Goal: Navigation & Orientation: Find specific page/section

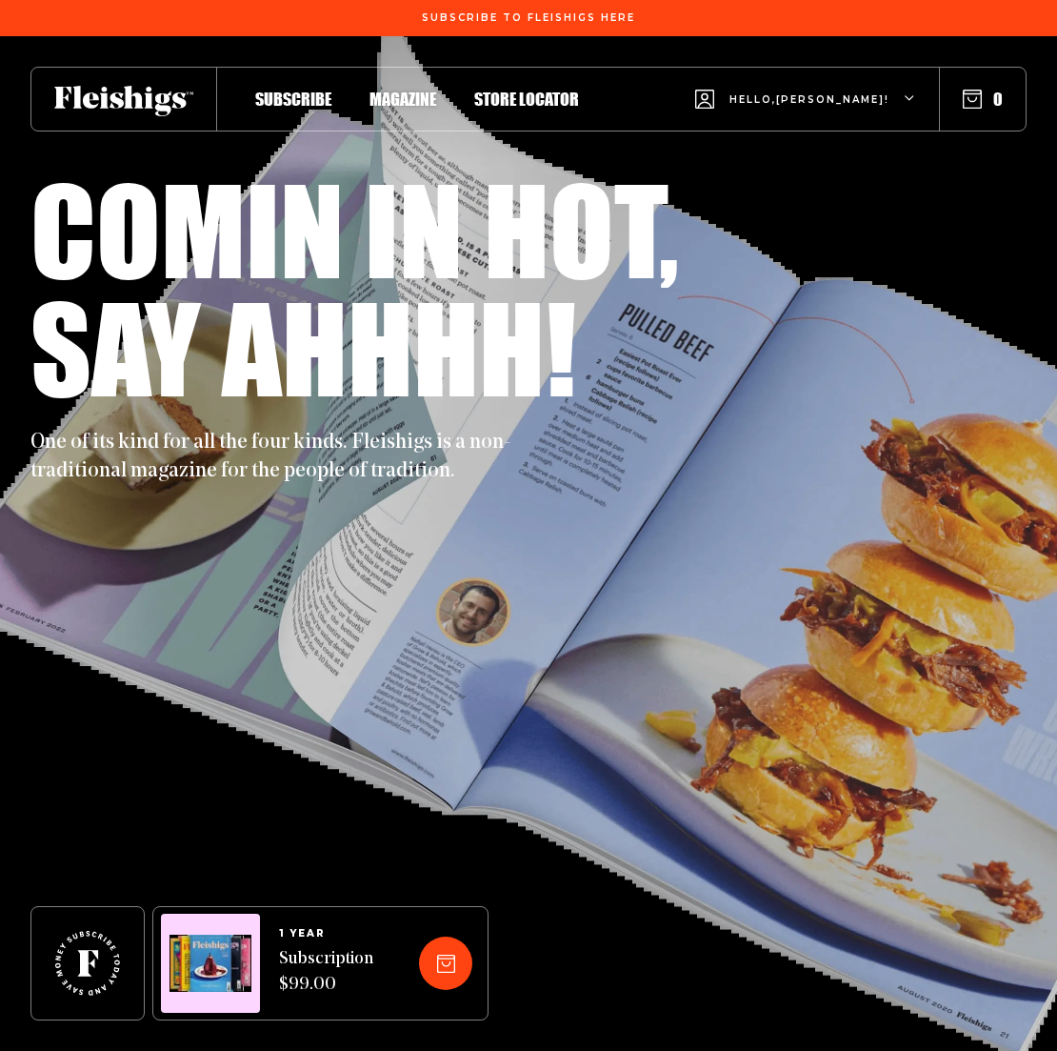
click at [411, 90] on span "Magazine" at bounding box center [403, 79] width 67 height 21
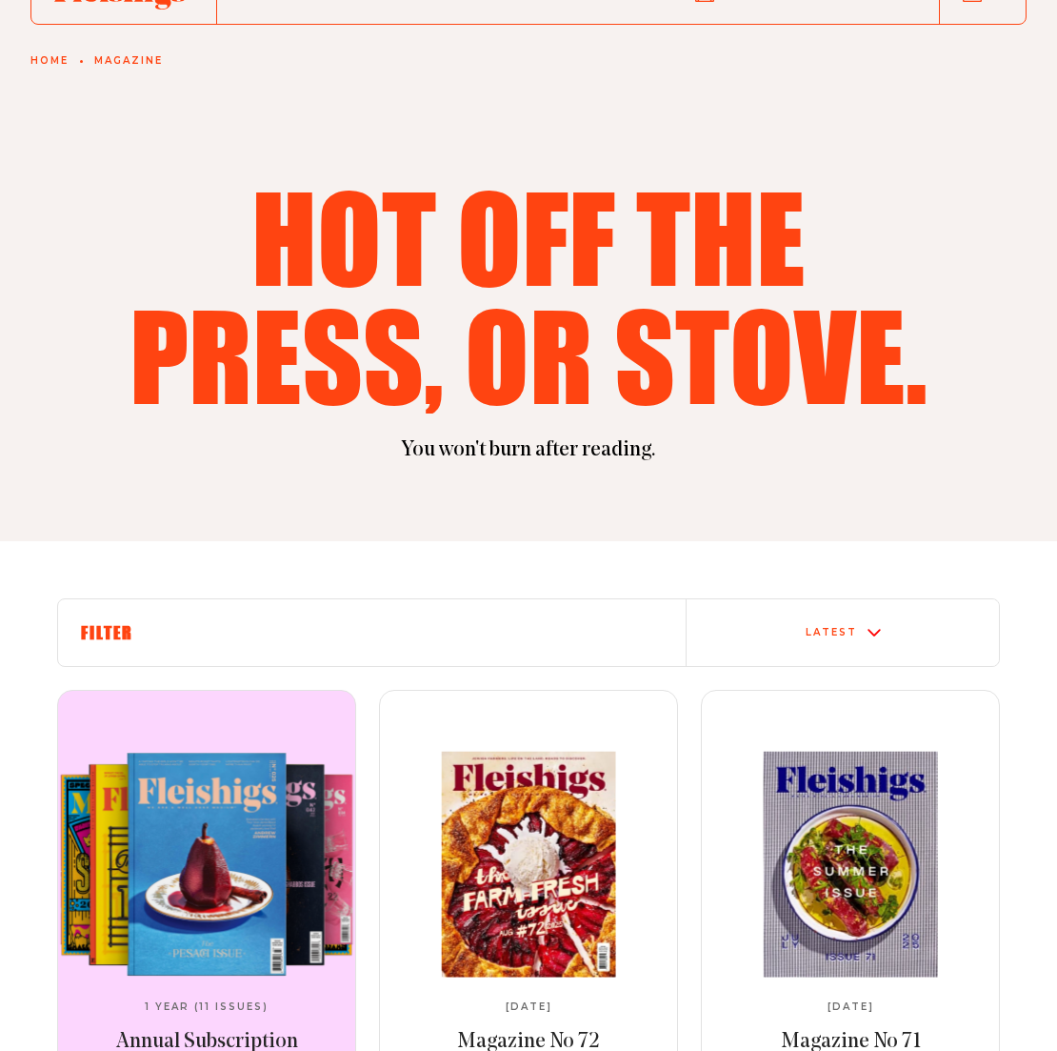
scroll to position [116, 0]
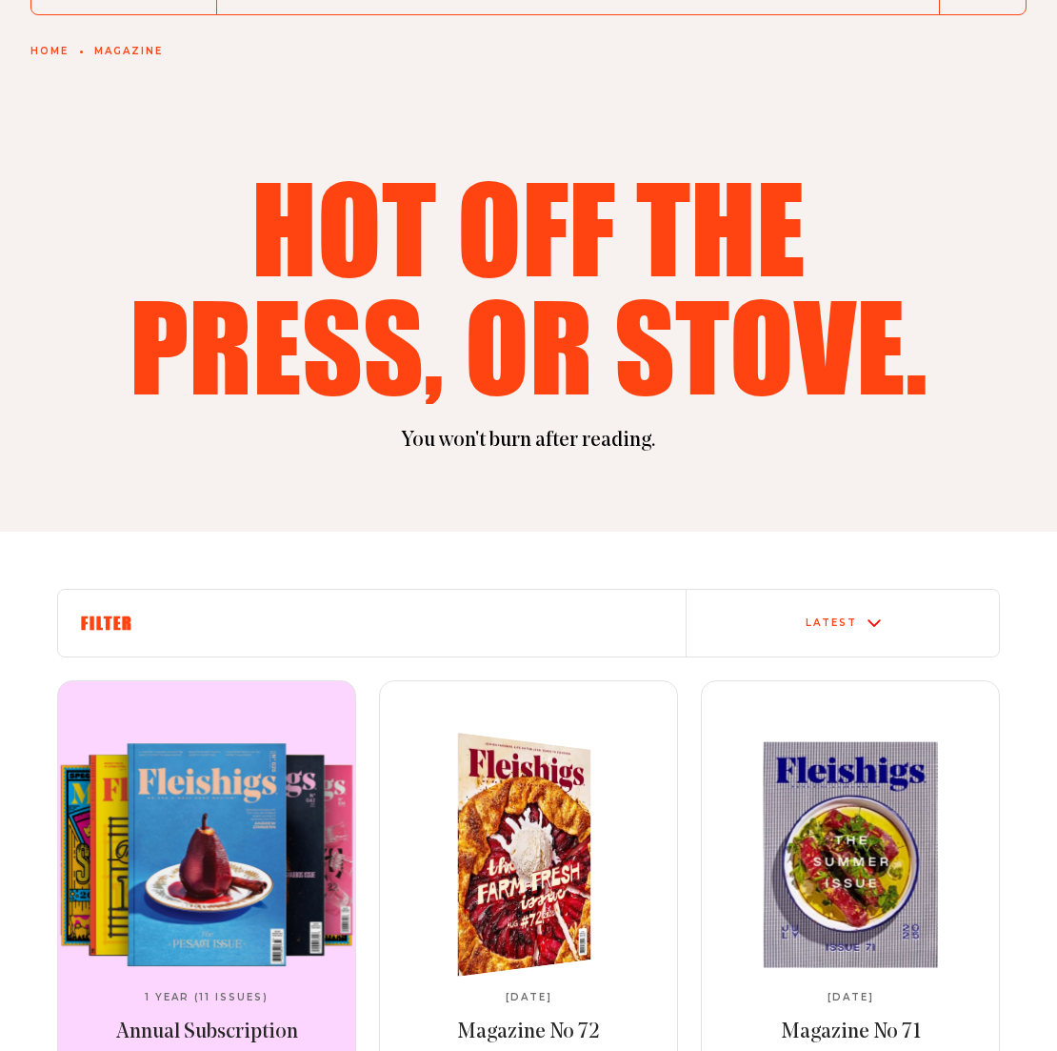
click at [532, 781] on img at bounding box center [513, 854] width 245 height 261
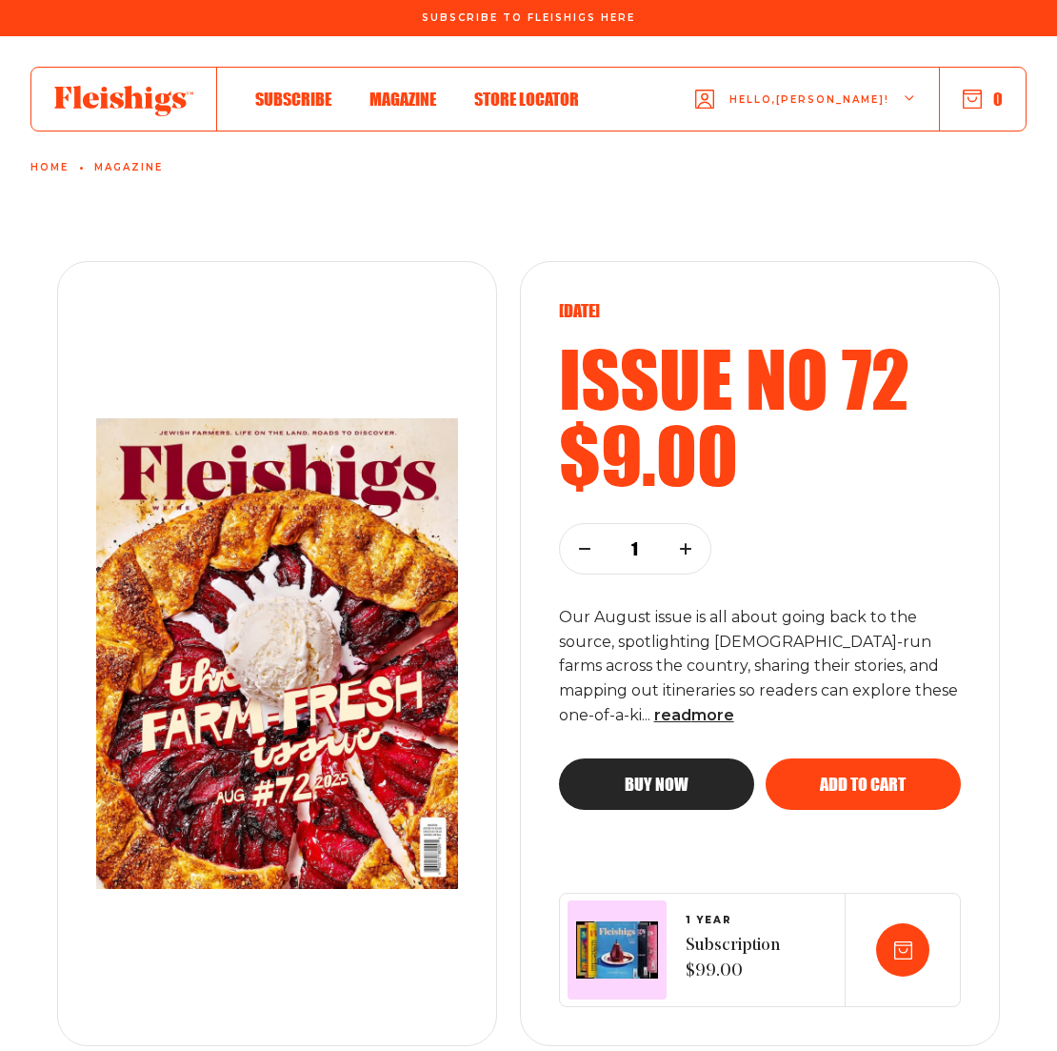
click at [129, 167] on link "Magazine" at bounding box center [128, 167] width 69 height 11
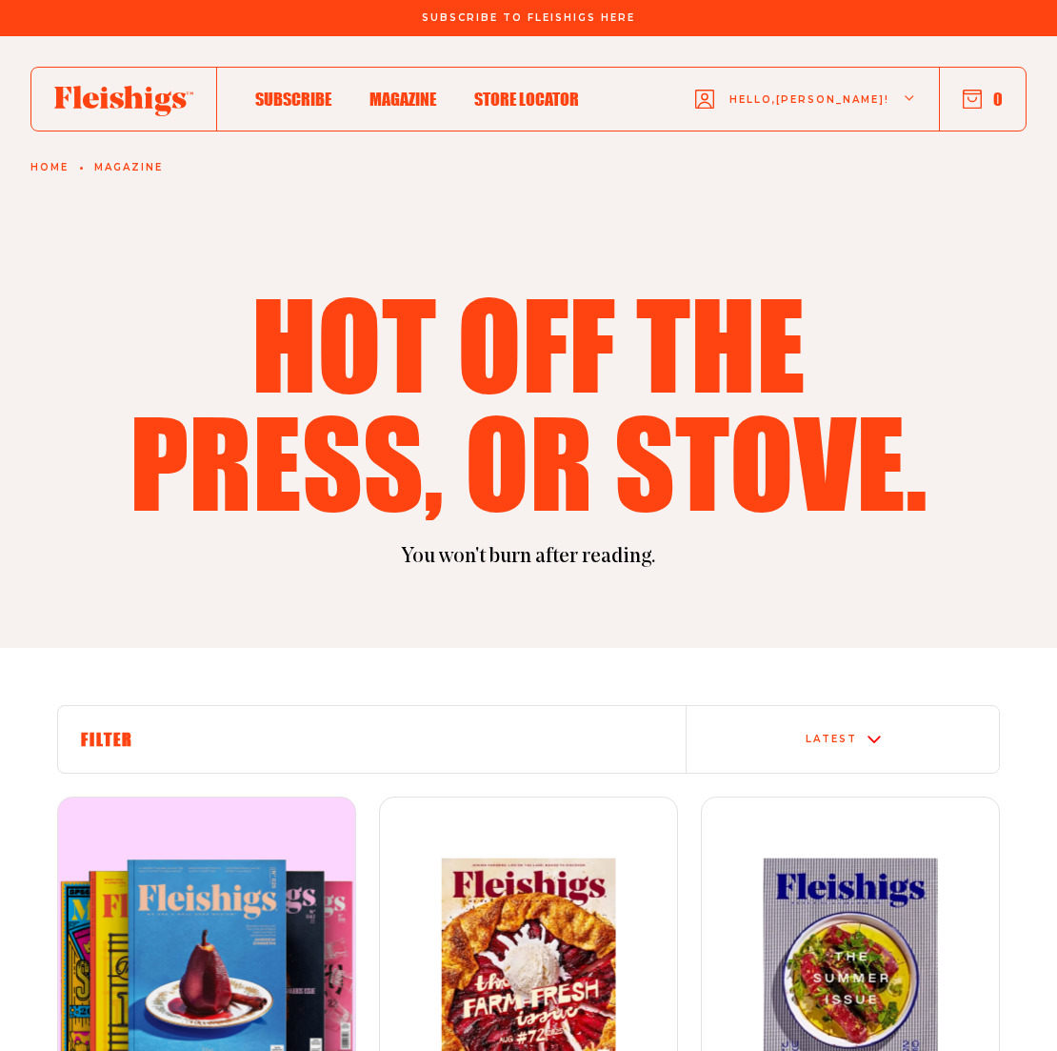
scroll to position [3, 0]
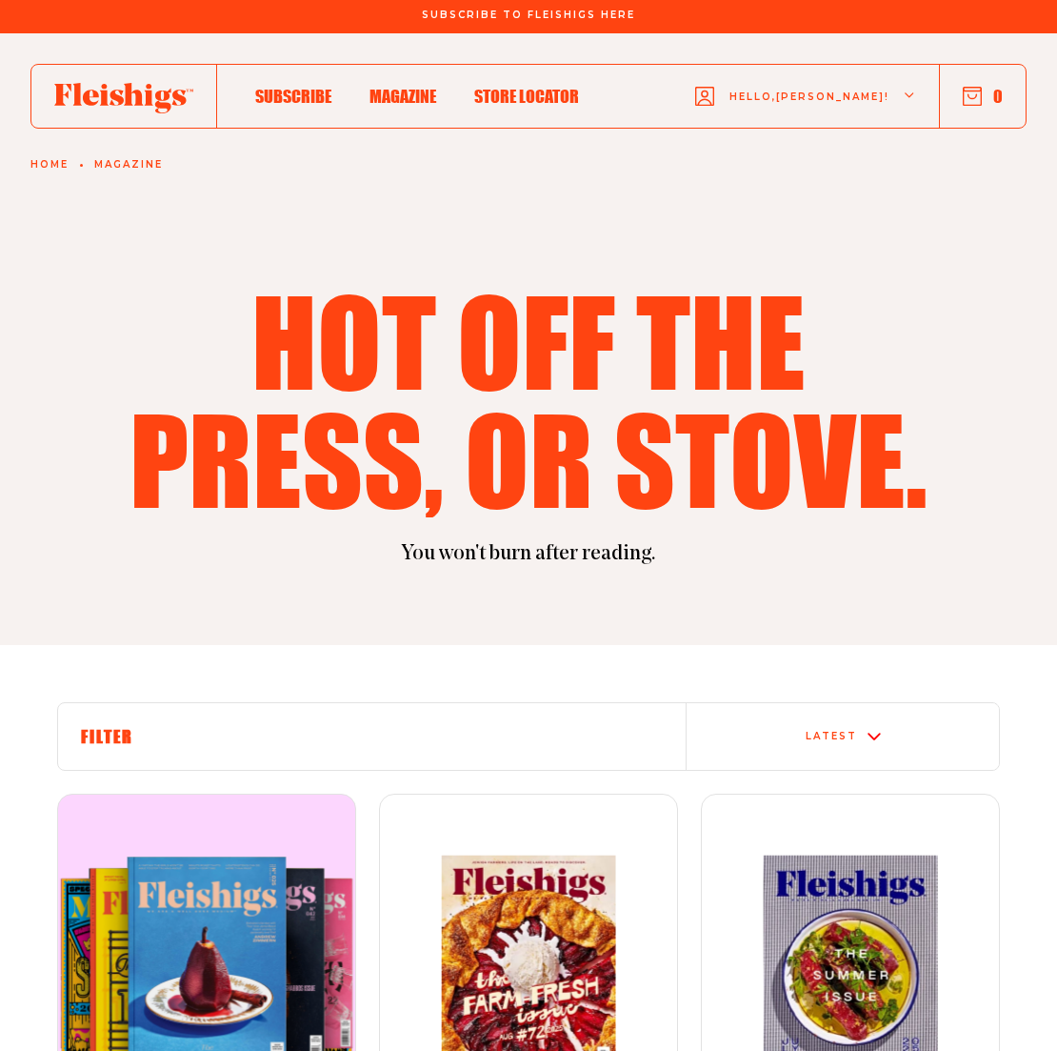
click at [55, 164] on link "Home" at bounding box center [49, 164] width 38 height 11
